Goal: Task Accomplishment & Management: Complete application form

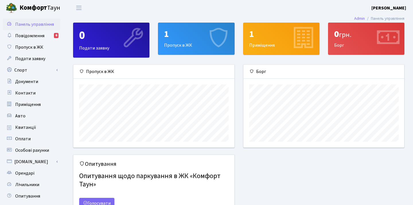
scroll to position [83, 160]
click at [176, 36] on div "1" at bounding box center [196, 34] width 64 height 11
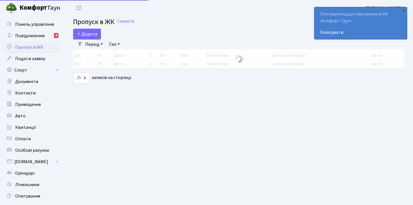
select select "25"
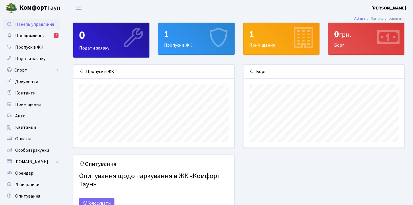
scroll to position [83, 160]
click at [259, 30] on div "1" at bounding box center [281, 34] width 64 height 11
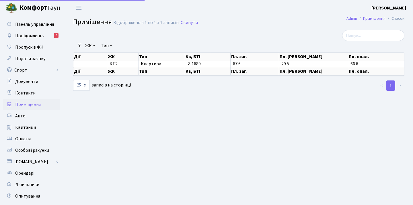
select select "25"
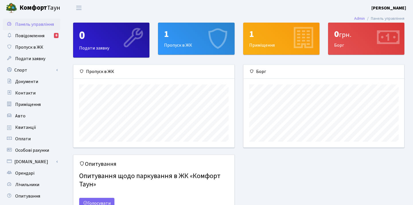
click at [190, 44] on div "1 Пропуск в ЖК" at bounding box center [196, 39] width 76 height 32
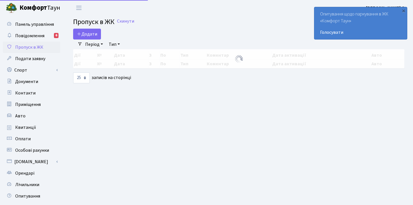
select select "25"
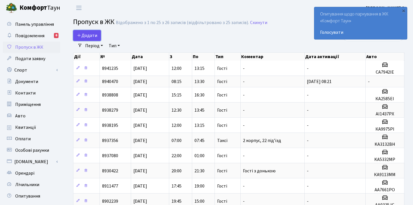
click at [87, 34] on span "Додати" at bounding box center [87, 35] width 20 height 6
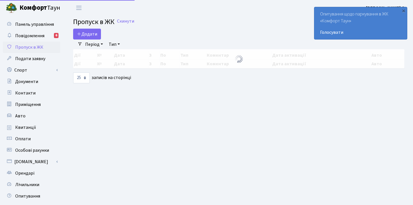
select select "25"
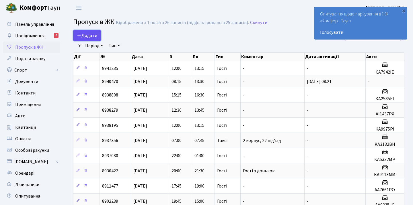
click at [92, 35] on span "Додати" at bounding box center [87, 35] width 20 height 6
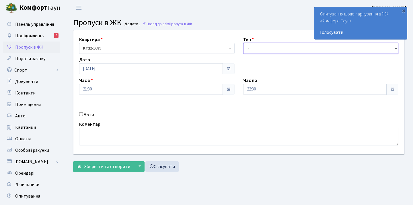
click at [260, 45] on select "- Доставка Таксі Гості Сервіс" at bounding box center [320, 48] width 155 height 11
select select "1"
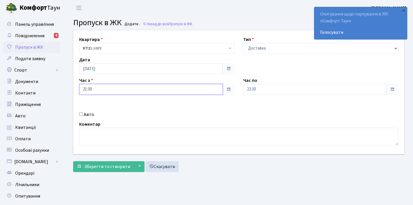
click at [138, 91] on input "21:30" at bounding box center [151, 89] width 144 height 11
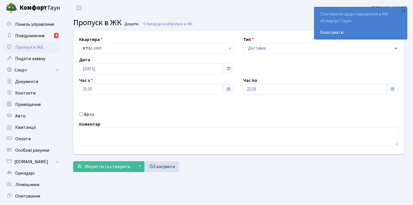
click at [195, 107] on div "Квартира <b>КТ2</b>&nbsp;&nbsp;&nbsp;2-1689 КТ2 2-1689 Тип - Доставка Таксі Гос…" at bounding box center [238, 92] width 339 height 124
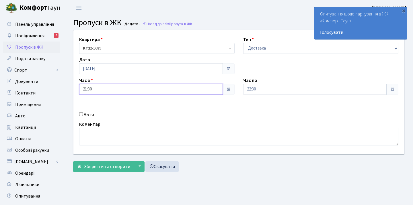
click at [157, 89] on input "21:30" at bounding box center [151, 89] width 144 height 11
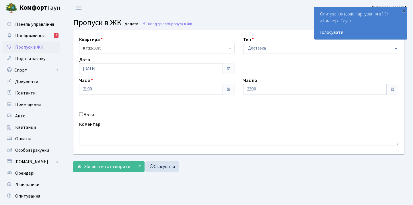
click at [187, 121] on div "Коментар" at bounding box center [238, 133] width 327 height 25
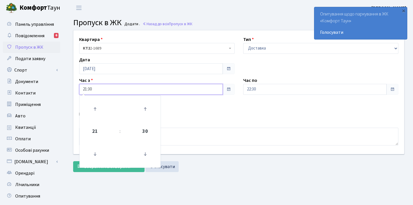
click at [142, 87] on input "21:30" at bounding box center [151, 89] width 144 height 11
click at [146, 155] on icon at bounding box center [144, 153] width 15 height 15
click at [146, 103] on icon at bounding box center [144, 108] width 15 height 15
type input "21:45"
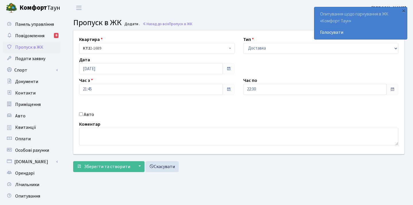
click at [184, 117] on div "Авто" at bounding box center [157, 114] width 164 height 7
click at [93, 131] on textarea at bounding box center [238, 137] width 319 height 18
type textarea "Glovo"
click at [104, 113] on div "Авто" at bounding box center [157, 114] width 164 height 7
click at [93, 165] on span "Зберегти та створити" at bounding box center [107, 167] width 46 height 6
